Goal: Book appointment/travel/reservation

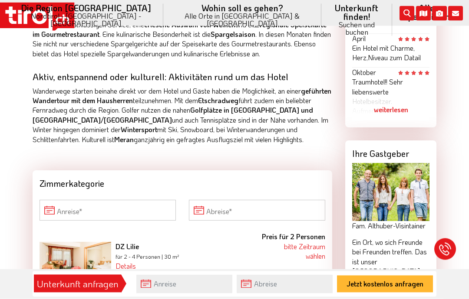
scroll to position [749, 0]
click at [69, 200] on input "Anreise" at bounding box center [107, 210] width 136 height 21
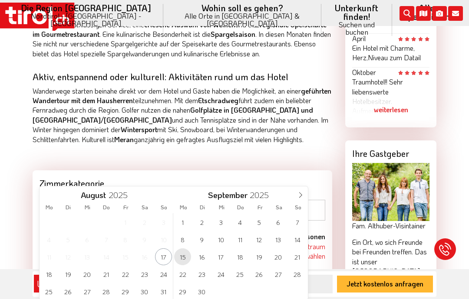
click at [182, 256] on span "15" at bounding box center [182, 257] width 17 height 17
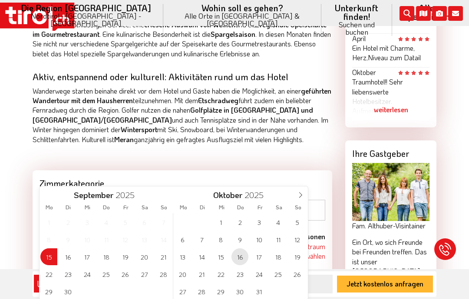
click at [240, 257] on span "16" at bounding box center [239, 257] width 17 height 17
type input "[DATE]"
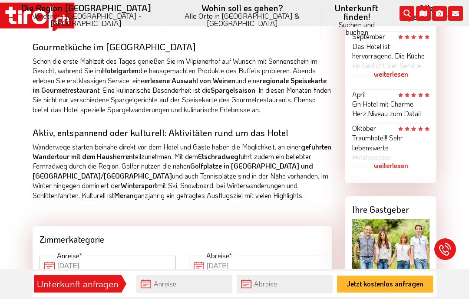
scroll to position [705, 0]
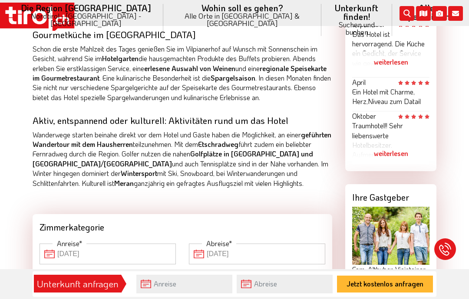
click at [52, 244] on input "[DATE]" at bounding box center [107, 254] width 136 height 21
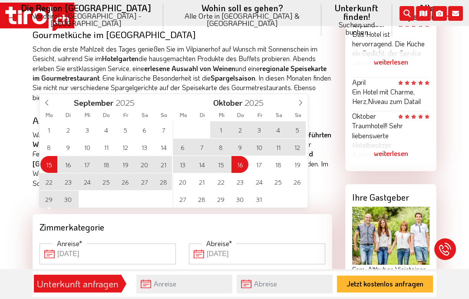
click at [50, 166] on div "1 2 3 4 5 6 7 8 9 10 11 12 13 14 15 16 17 18 19 20 21 22 23 24 25 26 27 28 29 3…" at bounding box center [106, 164] width 134 height 87
click at [163, 150] on span "14" at bounding box center [163, 147] width 17 height 17
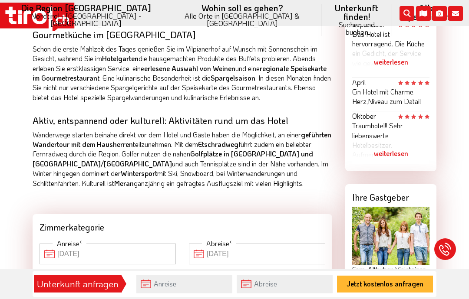
click at [204, 244] on input "[DATE]" at bounding box center [257, 254] width 136 height 21
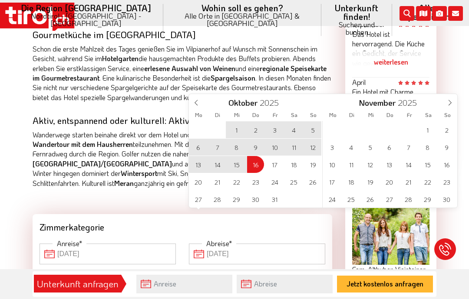
click at [206, 244] on input "[DATE]" at bounding box center [257, 254] width 136 height 21
click at [195, 101] on icon at bounding box center [196, 102] width 6 height 6
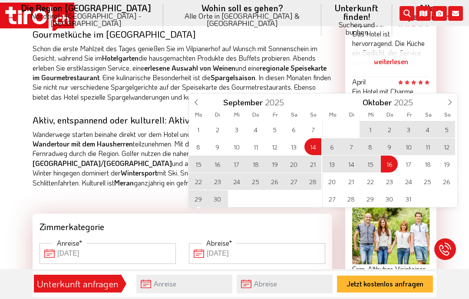
click at [221, 162] on span "16" at bounding box center [217, 164] width 17 height 17
type input "[DATE]"
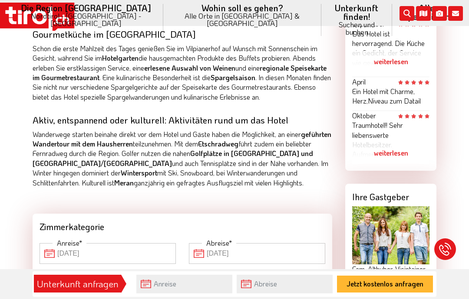
click at [203, 243] on input "[DATE]" at bounding box center [257, 253] width 136 height 21
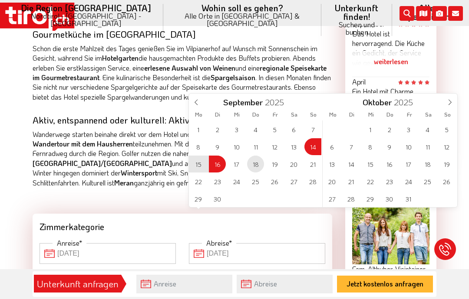
click at [255, 163] on span "18" at bounding box center [255, 164] width 17 height 17
type input "[DATE]"
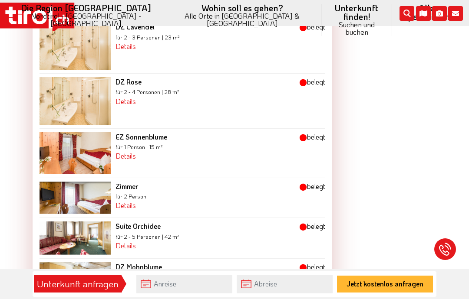
scroll to position [1224, 0]
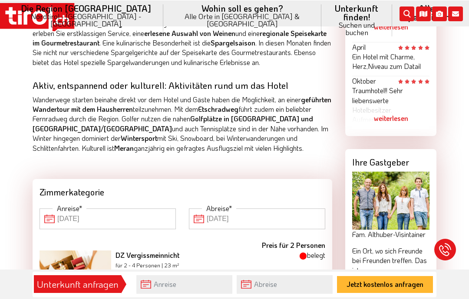
click at [53, 208] on input "[DATE]" at bounding box center [107, 218] width 136 height 21
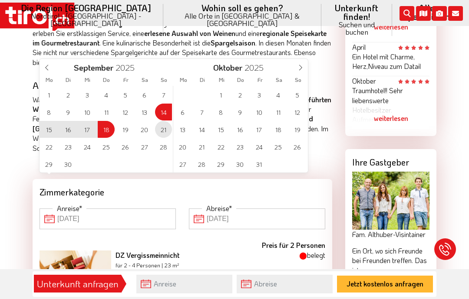
click at [162, 130] on span "21" at bounding box center [163, 129] width 17 height 17
type input "[DATE]"
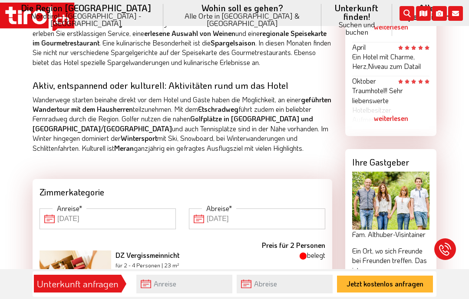
click at [50, 209] on input "[DATE]" at bounding box center [107, 219] width 136 height 21
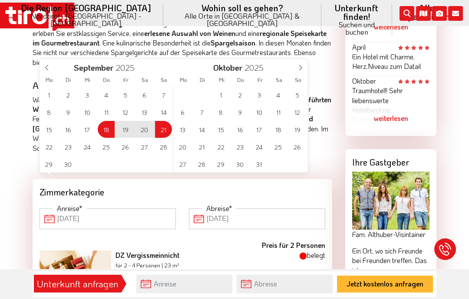
type input "[DATE]"
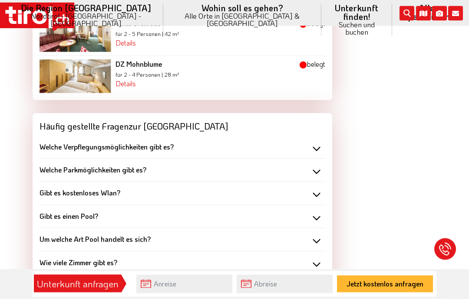
scroll to position [1428, 0]
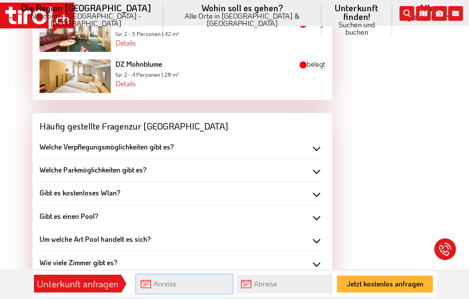
click at [157, 294] on input "text" at bounding box center [184, 284] width 96 height 19
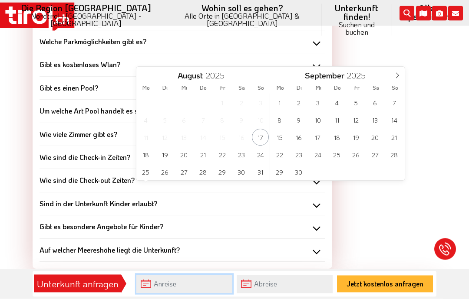
scroll to position [1591, 0]
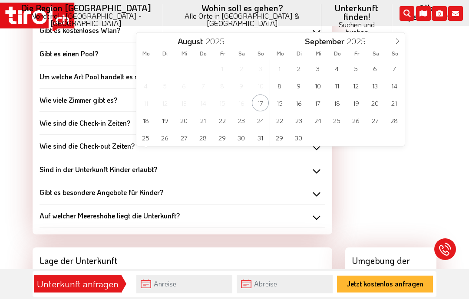
click at [400, 38] on icon at bounding box center [397, 41] width 6 height 6
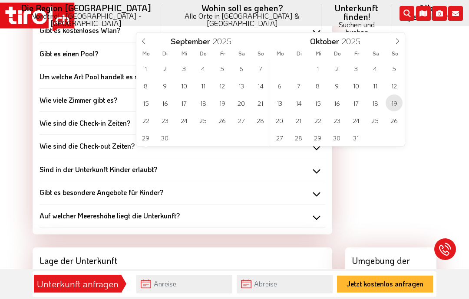
click at [394, 107] on span "19" at bounding box center [393, 103] width 17 height 17
type input "[DATE]"
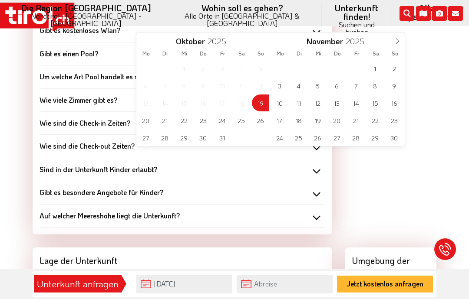
click at [150, 42] on div "[DATE]" at bounding box center [203, 40] width 134 height 15
click at [154, 33] on div "[DATE]" at bounding box center [203, 40] width 101 height 15
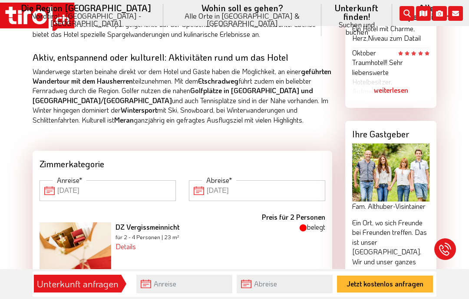
scroll to position [768, 0]
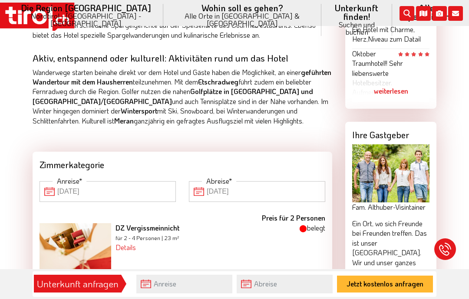
click at [52, 181] on input "[DATE]" at bounding box center [107, 191] width 136 height 21
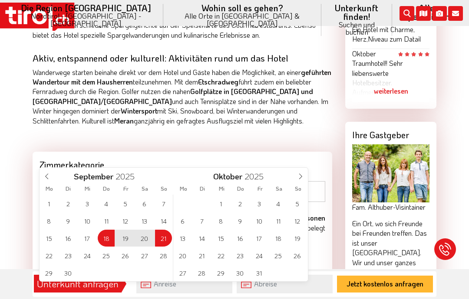
click at [163, 237] on div "1 2 3 4 5 6 7 8 9 10 11 12 13 14 15 16 17 18 19 20 21 22 23 24 25 26 27 28 29 3…" at bounding box center [106, 238] width 134 height 87
click at [161, 236] on div "1 2 3 4 5 6 7 8 9 10 11 12 13 14 15 16 17 18 19 20 21 22 23 24 25 26 27 28 29 3…" at bounding box center [106, 238] width 134 height 87
click at [106, 255] on span "25" at bounding box center [106, 255] width 17 height 17
type input "[DATE]"
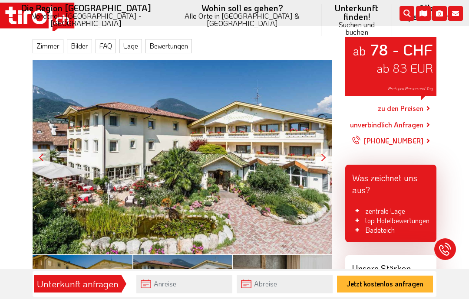
scroll to position [117, 0]
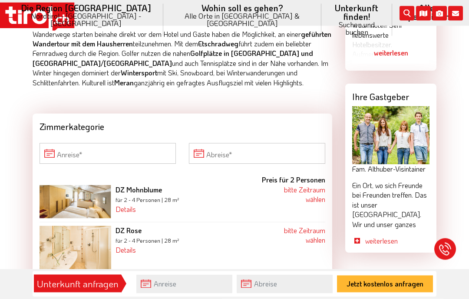
scroll to position [806, 0]
click at [95, 143] on input "Anreise" at bounding box center [107, 153] width 136 height 21
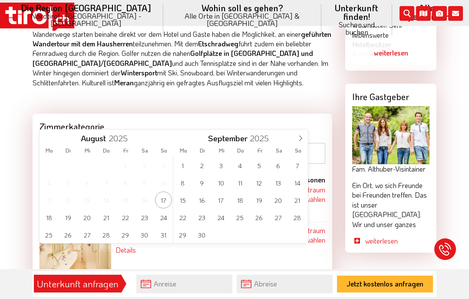
click at [299, 137] on icon at bounding box center [300, 138] width 6 height 6
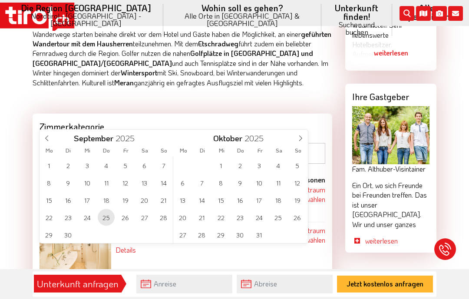
click at [107, 217] on span "25" at bounding box center [106, 217] width 17 height 17
click at [204, 143] on input "Abreise" at bounding box center [257, 153] width 136 height 21
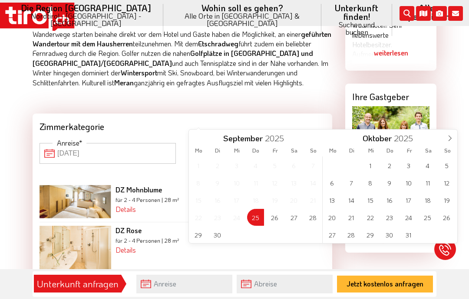
click at [220, 143] on input "Abreise" at bounding box center [257, 153] width 136 height 21
click at [312, 218] on span "28" at bounding box center [312, 217] width 17 height 17
type input "[DATE]"
type input "28-09-2025"
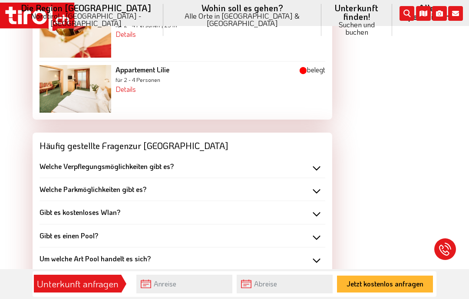
scroll to position [1401, 0]
